Goal: Entertainment & Leisure: Consume media (video, audio)

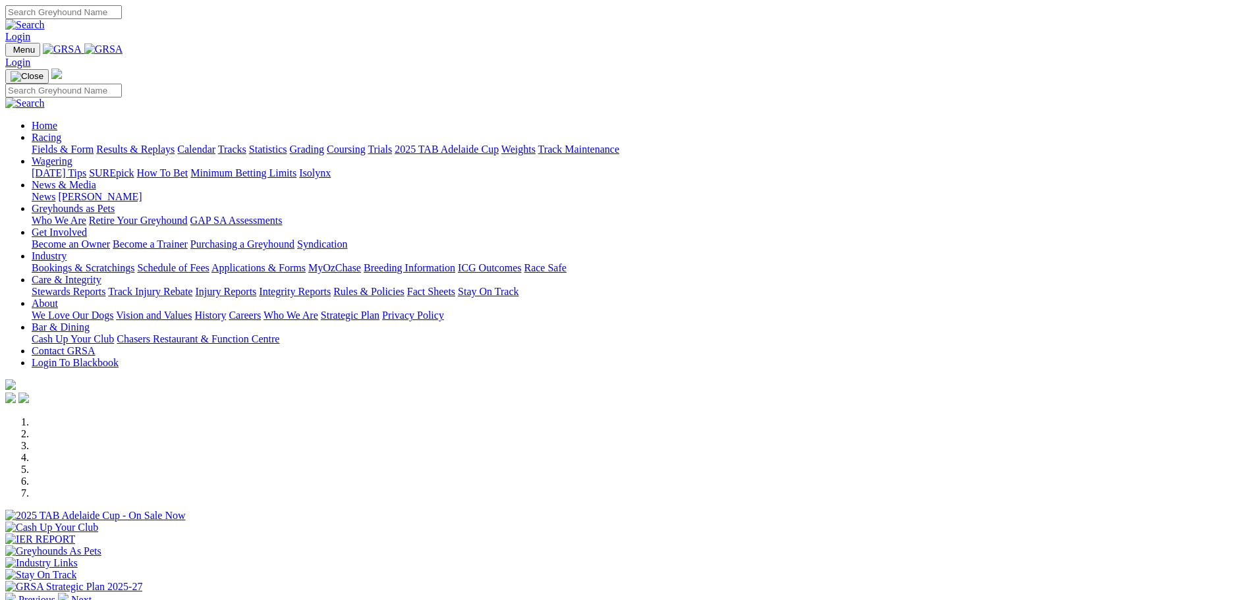
scroll to position [329, 0]
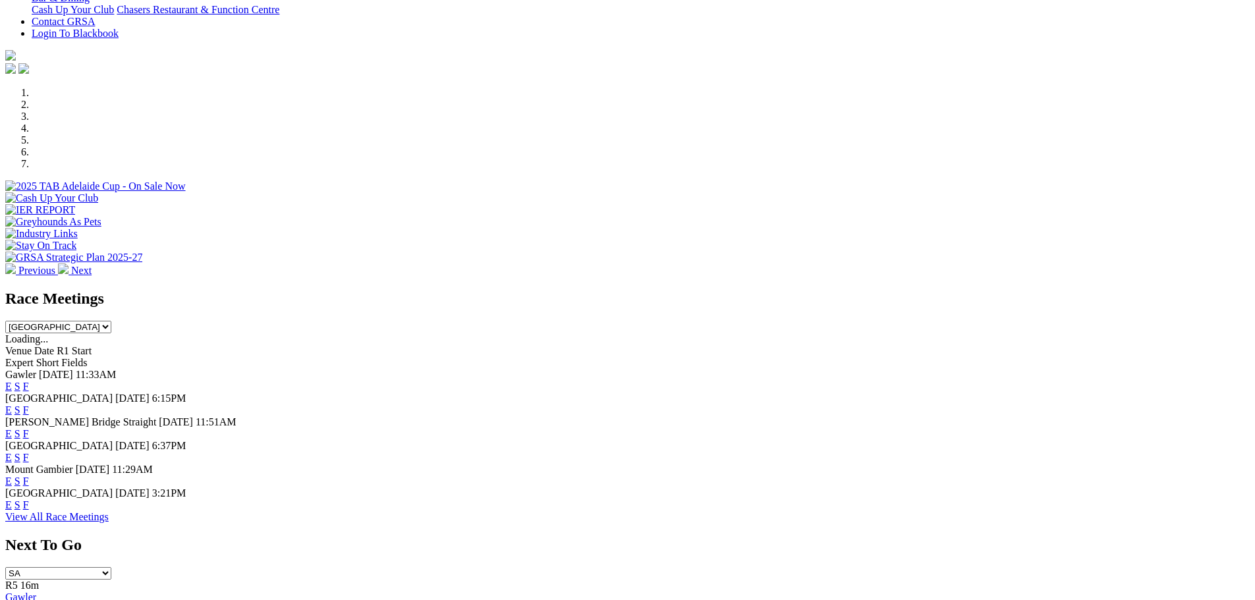
click at [29, 507] on link "F" at bounding box center [26, 504] width 6 height 11
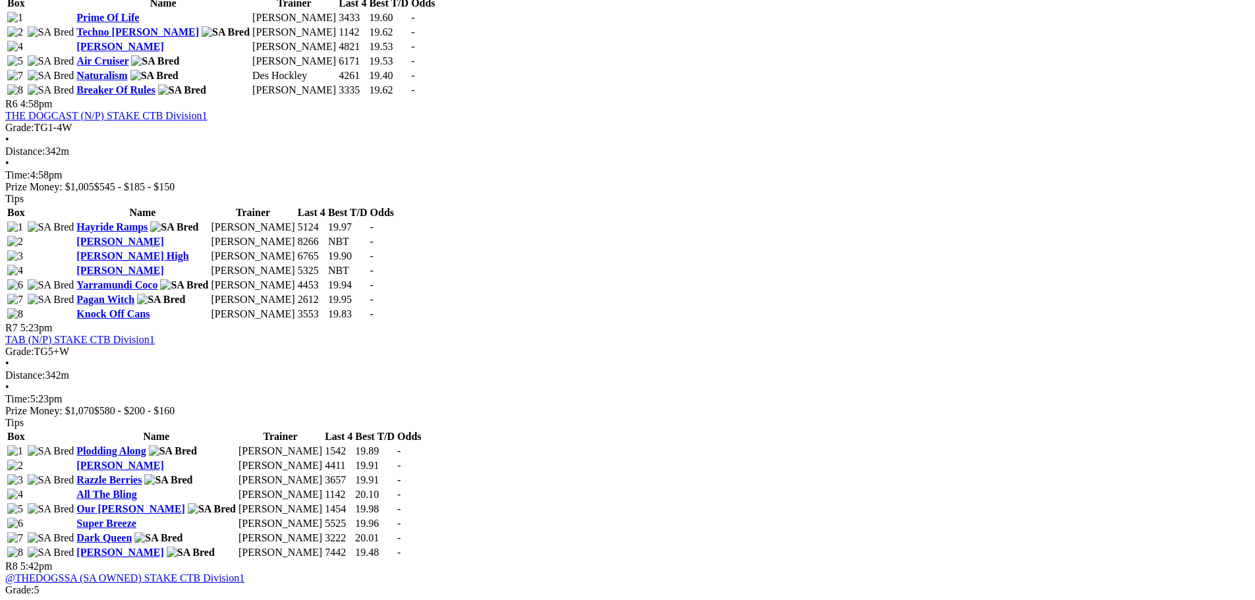
scroll to position [1581, 0]
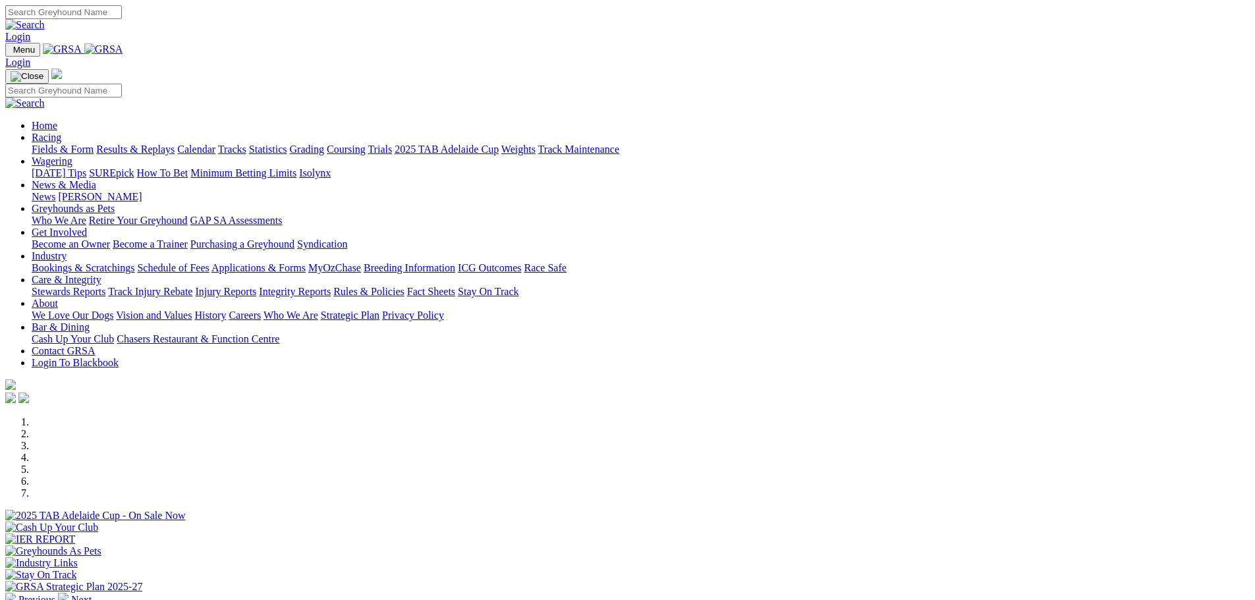
scroll to position [329, 0]
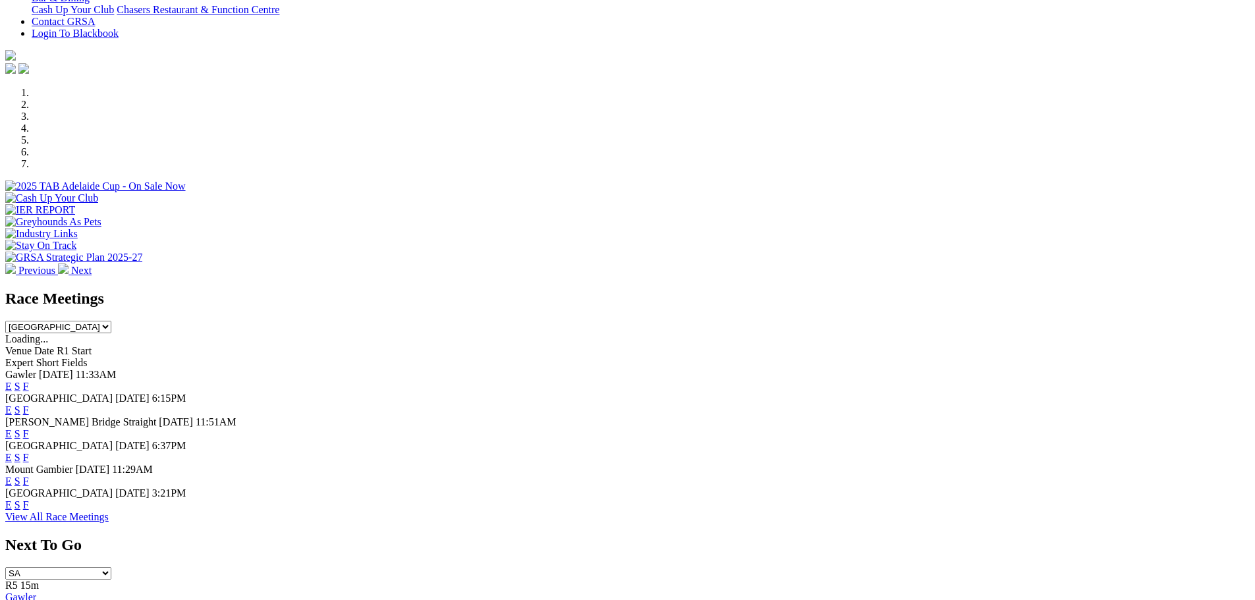
click at [29, 381] on link "F" at bounding box center [26, 386] width 6 height 11
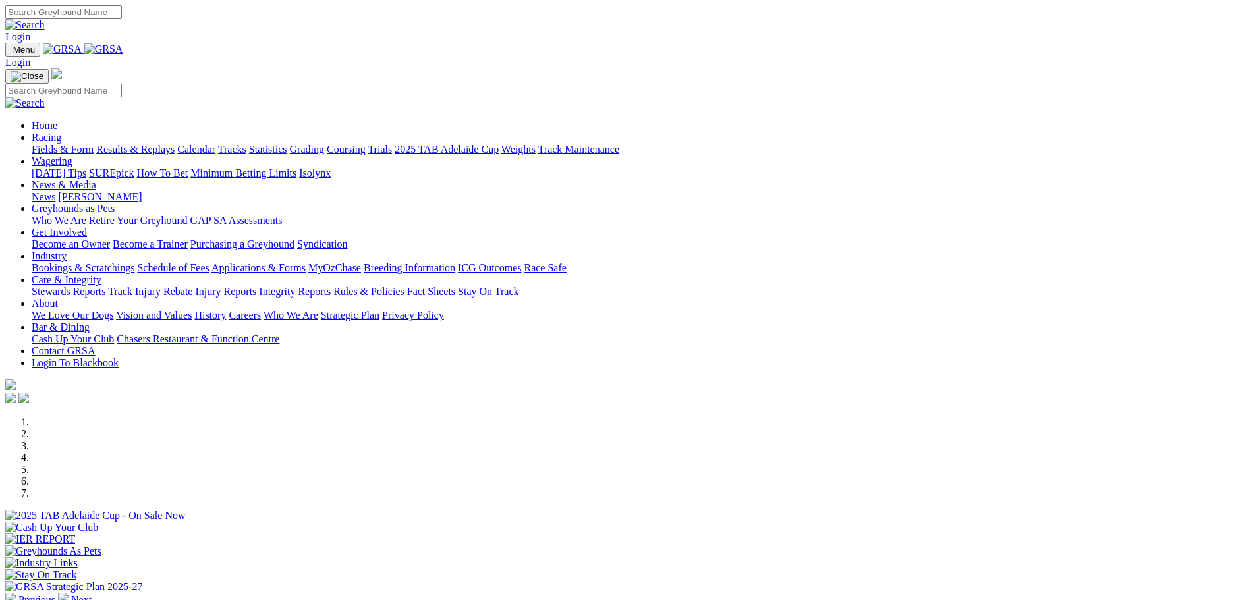
scroll to position [329, 0]
